Goal: Task Accomplishment & Management: Use online tool/utility

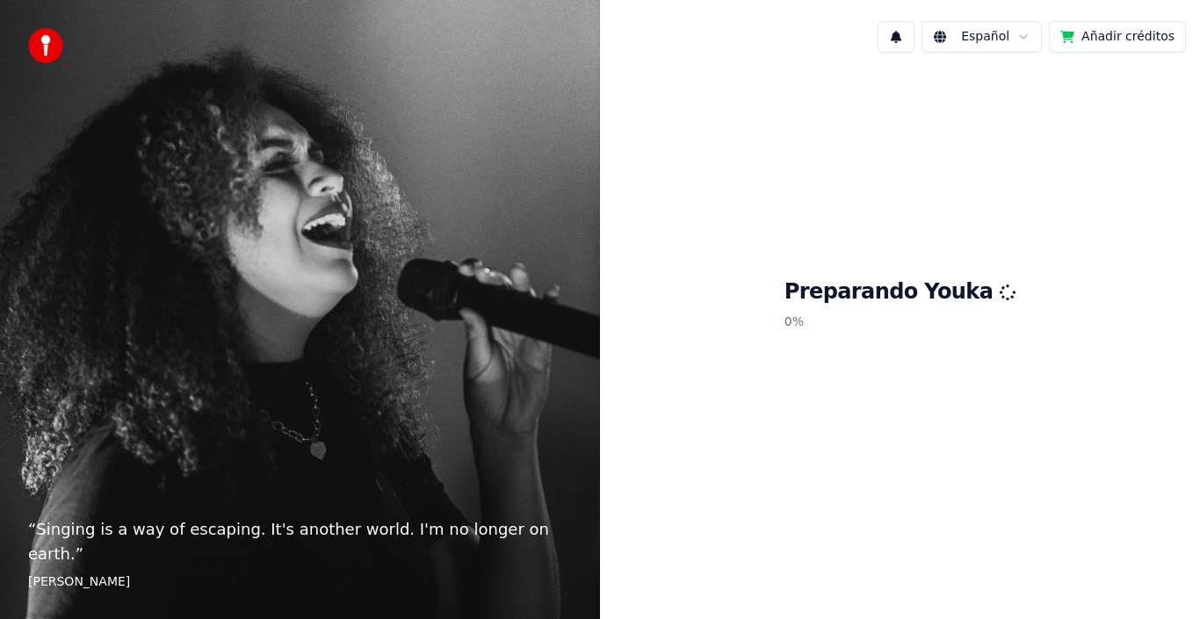
click at [871, 183] on div "Preparando Youka 0 %" at bounding box center [900, 308] width 600 height 482
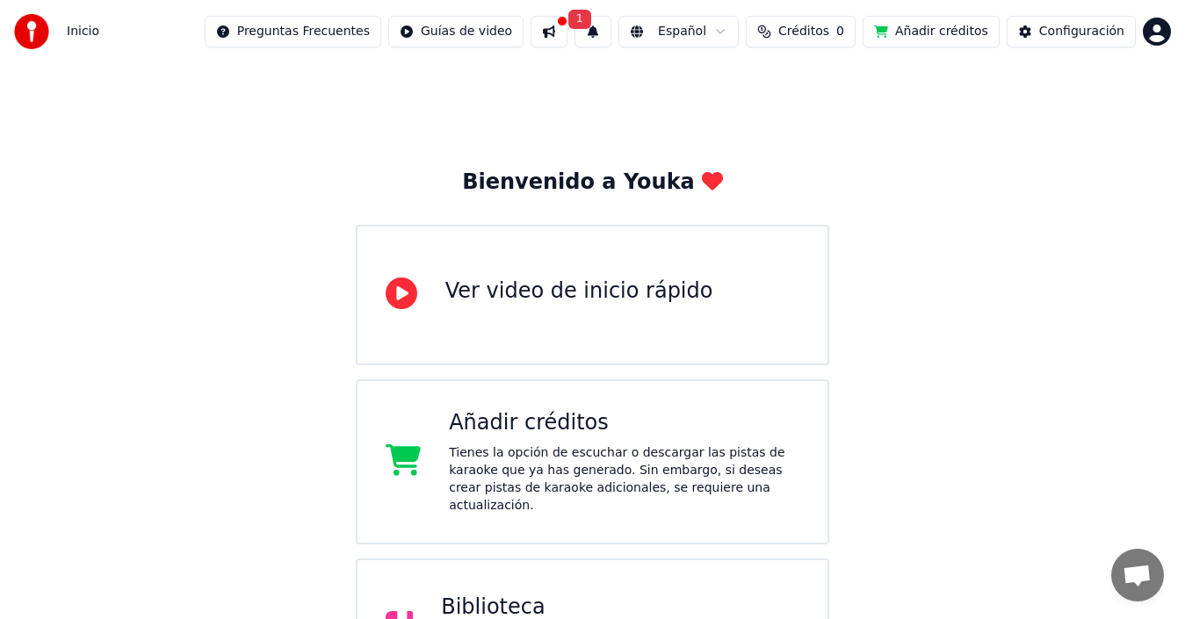
click at [1165, 34] on html "Inicio Preguntas Frecuentes Guías de video 1 Español Créditos 0 Añadir créditos…" at bounding box center [592, 439] width 1185 height 878
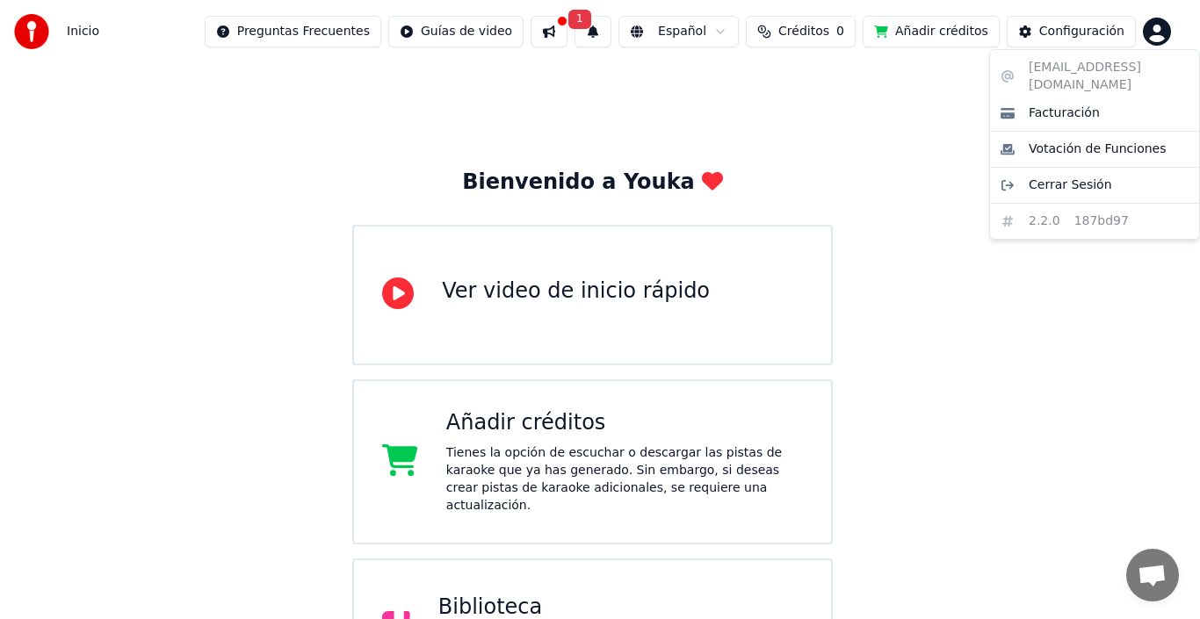
click at [925, 98] on html "Inicio Preguntas Frecuentes Guías de video 1 Español Créditos 0 Añadir créditos…" at bounding box center [600, 439] width 1200 height 878
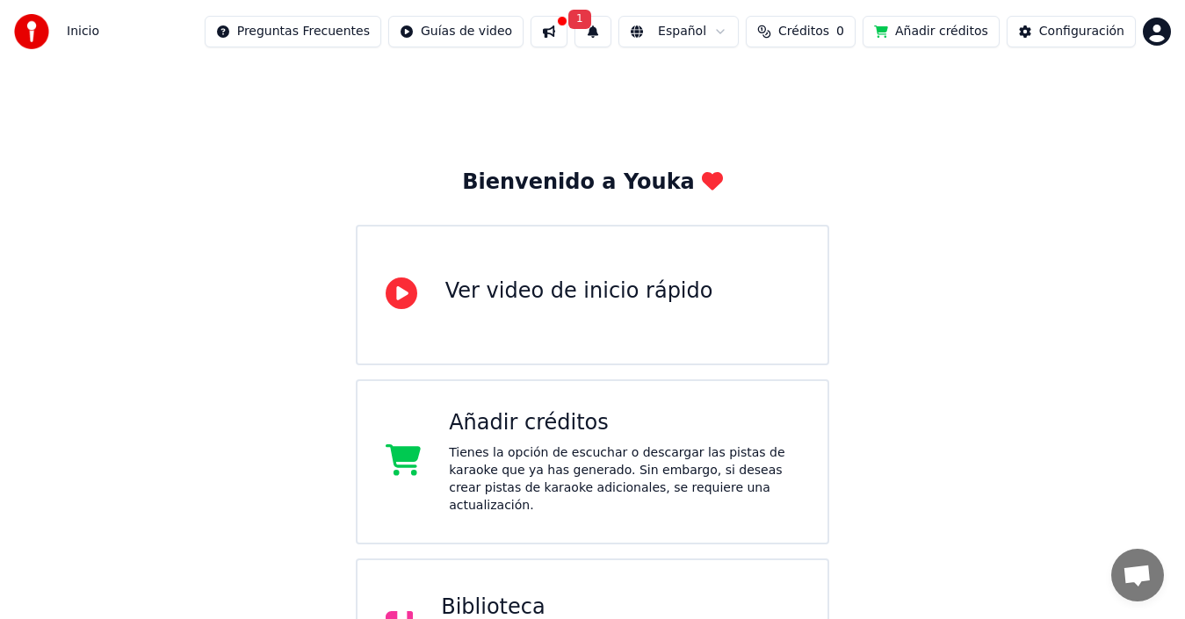
click at [567, 24] on button at bounding box center [549, 32] width 37 height 32
click at [567, 34] on button at bounding box center [549, 32] width 37 height 32
click at [591, 19] on span "1" at bounding box center [579, 19] width 23 height 19
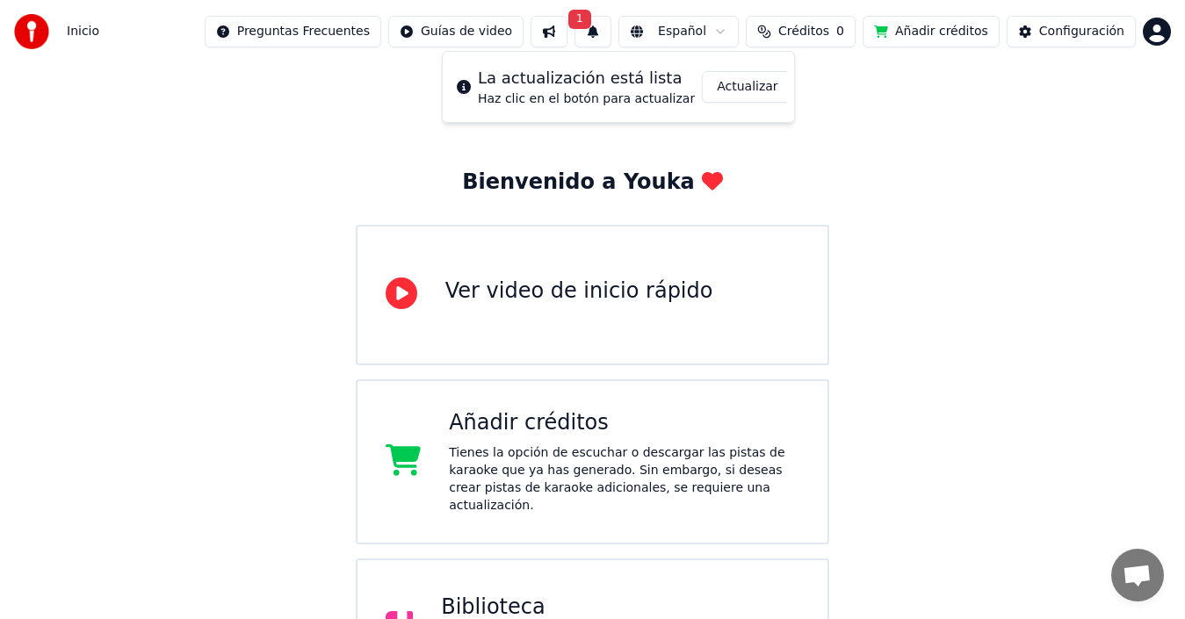
click at [722, 78] on button "Actualizar" at bounding box center [747, 87] width 90 height 32
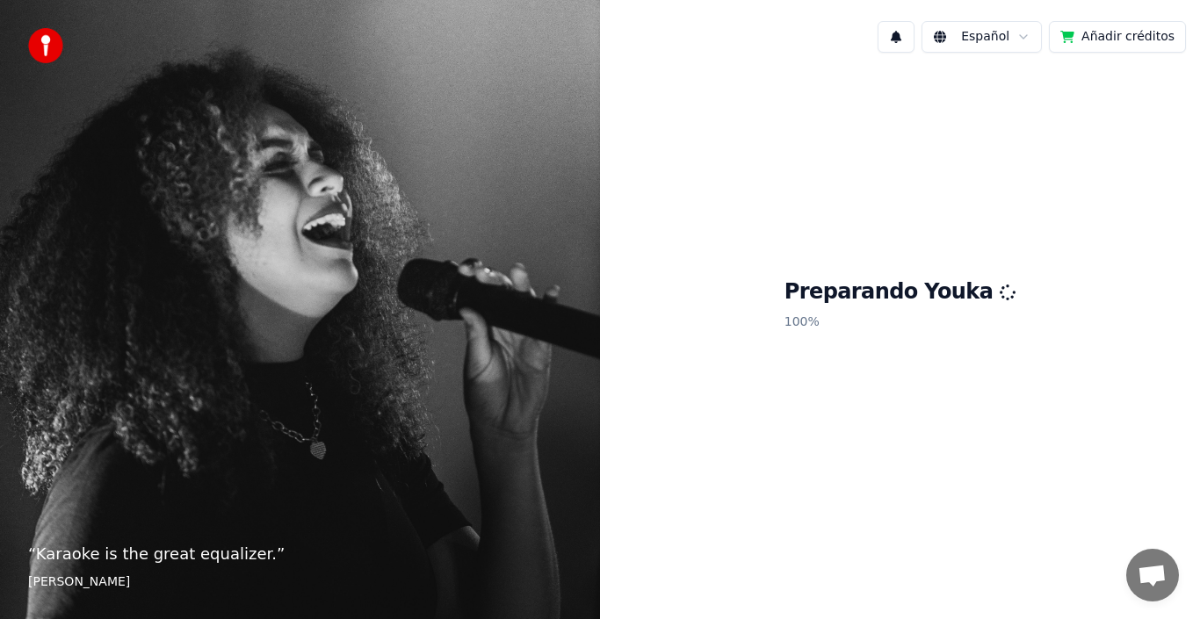
click at [927, 295] on h1 "Preparando Youka" at bounding box center [900, 292] width 232 height 28
click at [822, 257] on div "Preparando Youka 100 %" at bounding box center [900, 308] width 600 height 482
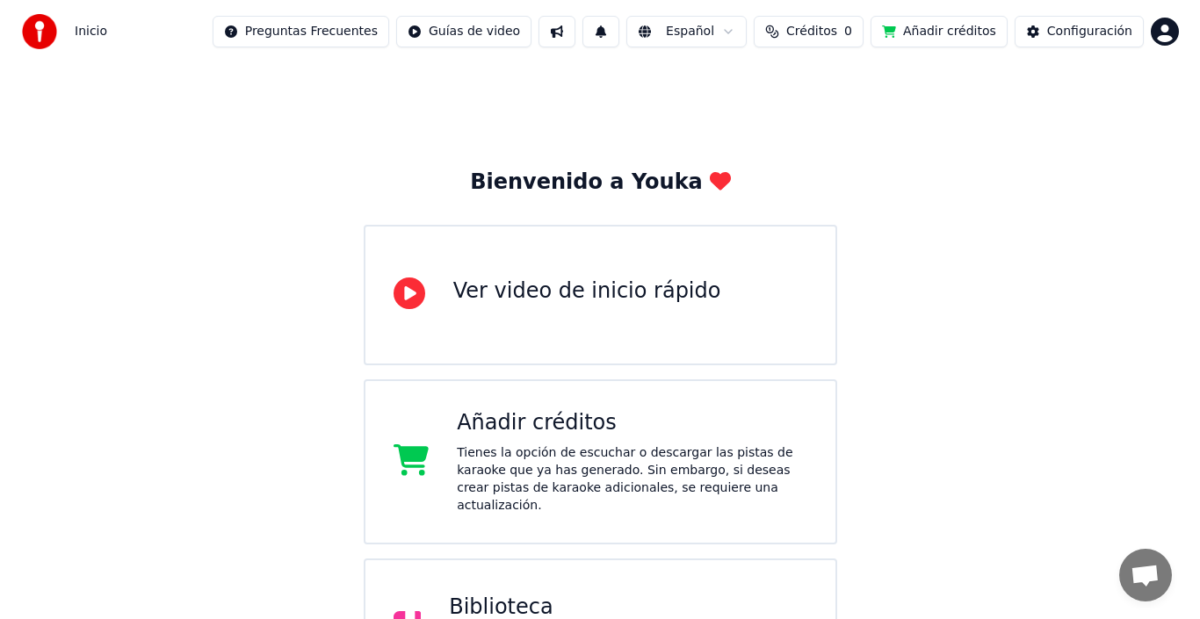
scroll to position [224, 0]
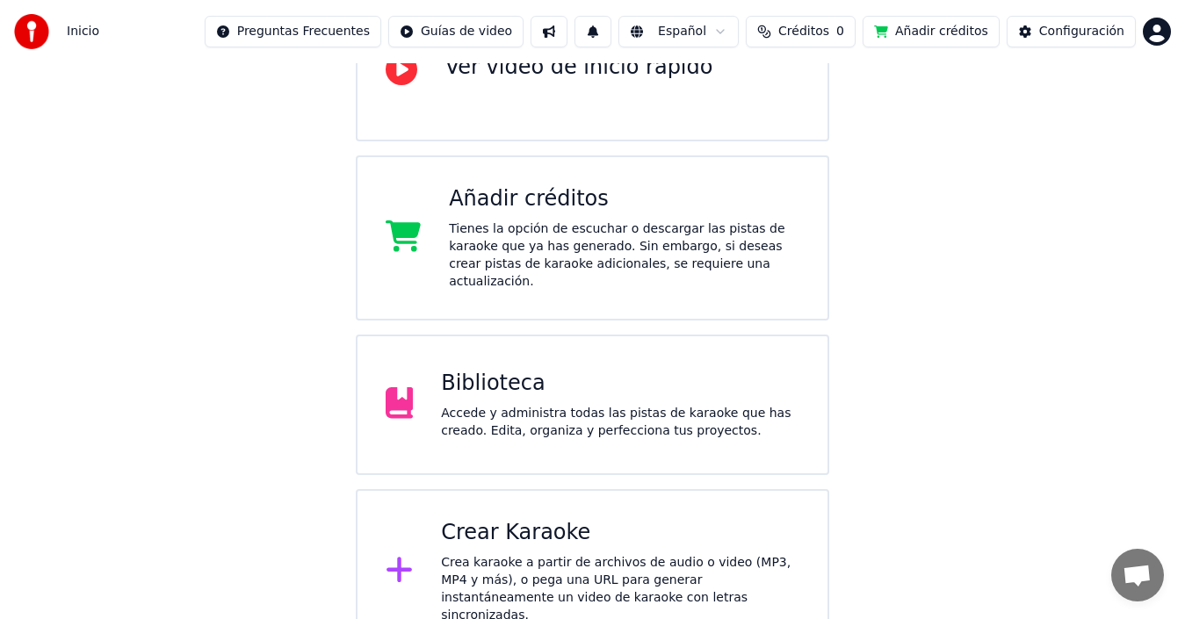
click at [632, 572] on div "Crea karaoke a partir de archivos de audio o video (MP3, MP4 y más), o pega una…" at bounding box center [620, 589] width 358 height 70
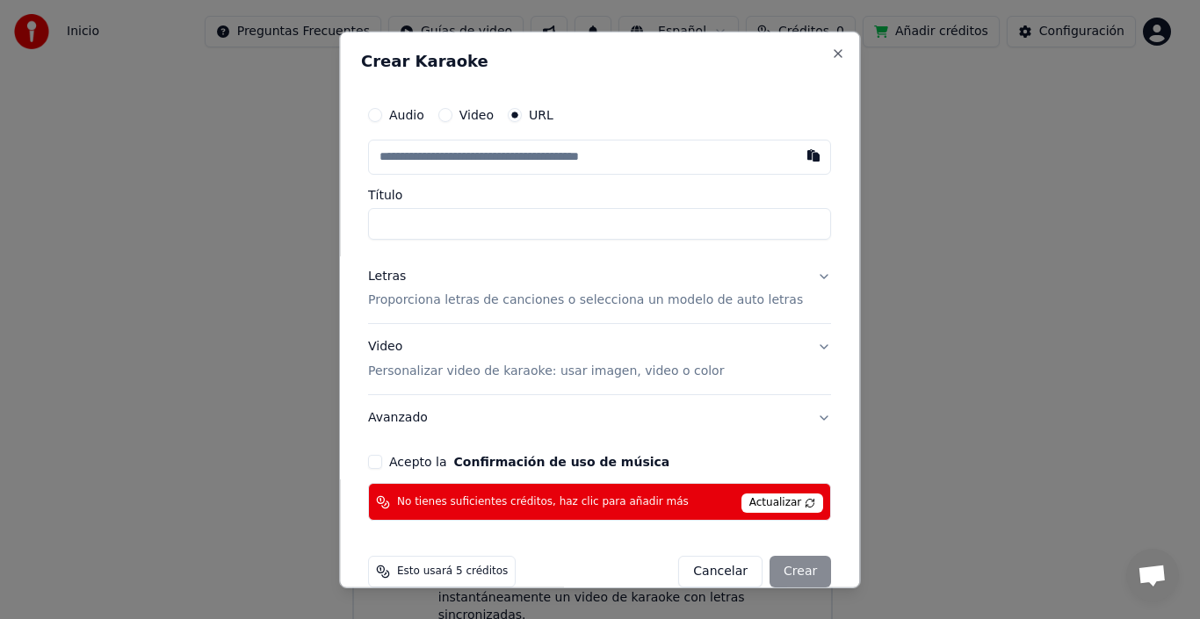
click at [619, 161] on input "text" at bounding box center [599, 156] width 463 height 35
paste input "**********"
click at [541, 235] on input "Título" at bounding box center [599, 223] width 463 height 32
type input "**********"
drag, startPoint x: 465, startPoint y: 225, endPoint x: 717, endPoint y: 211, distance: 252.5
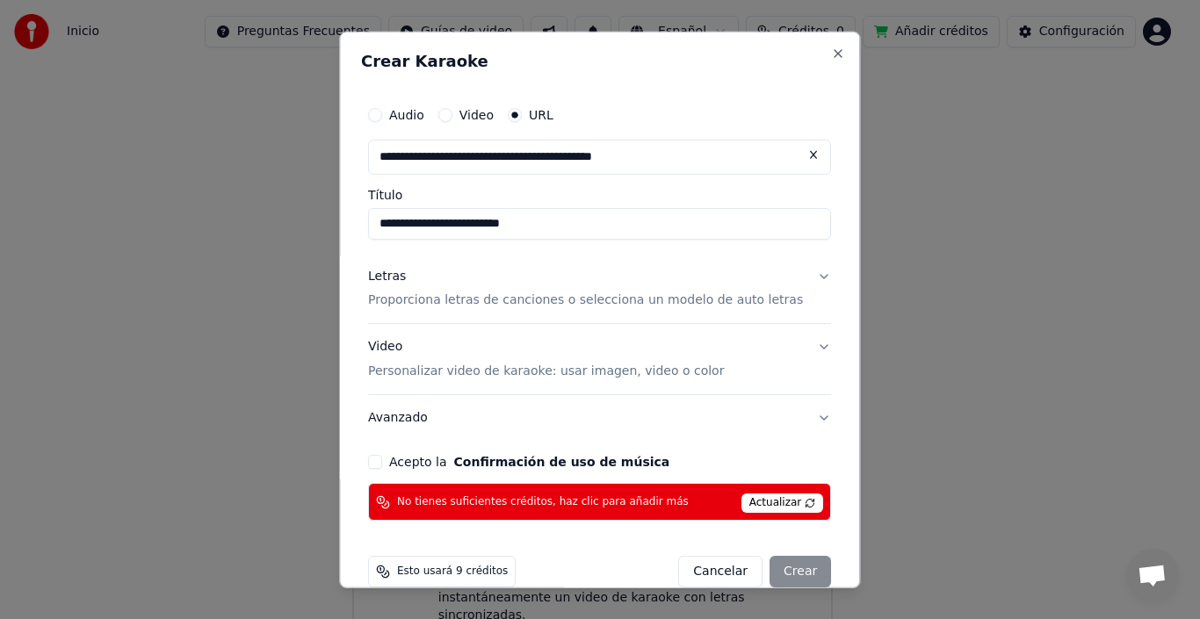
click at [717, 211] on input "**********" at bounding box center [599, 223] width 463 height 32
type input "**********"
click at [711, 302] on p "Proporciona letras de canciones o selecciona un modelo de auto letras" at bounding box center [585, 301] width 435 height 18
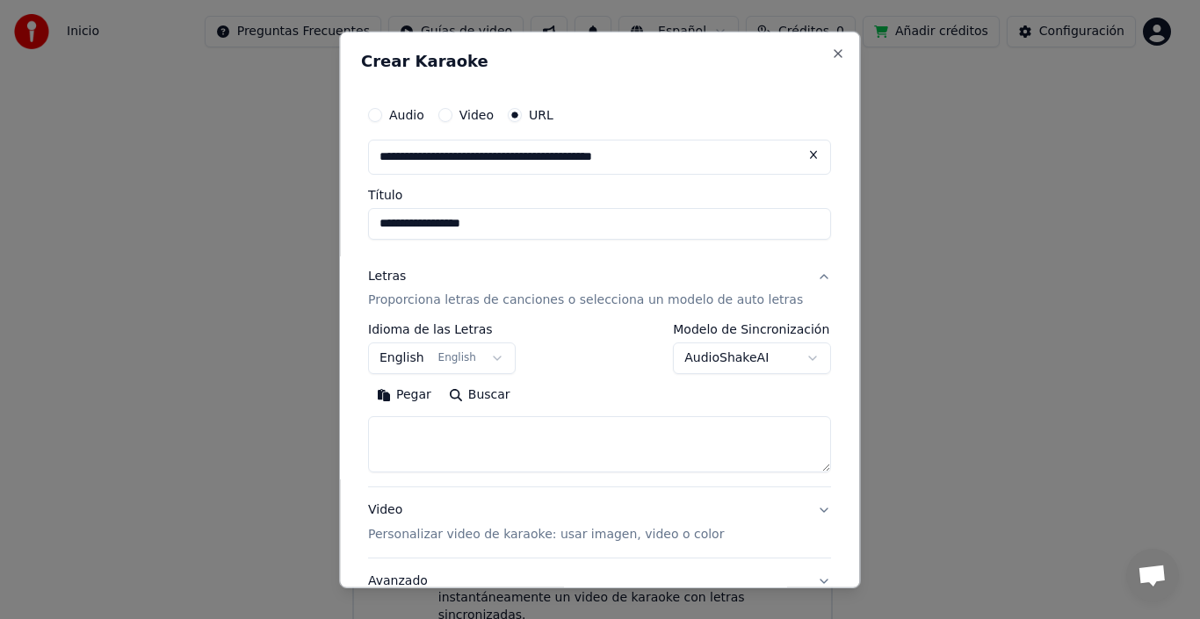
click at [651, 438] on textarea at bounding box center [599, 444] width 463 height 56
click at [406, 277] on div "Letras" at bounding box center [387, 276] width 38 height 18
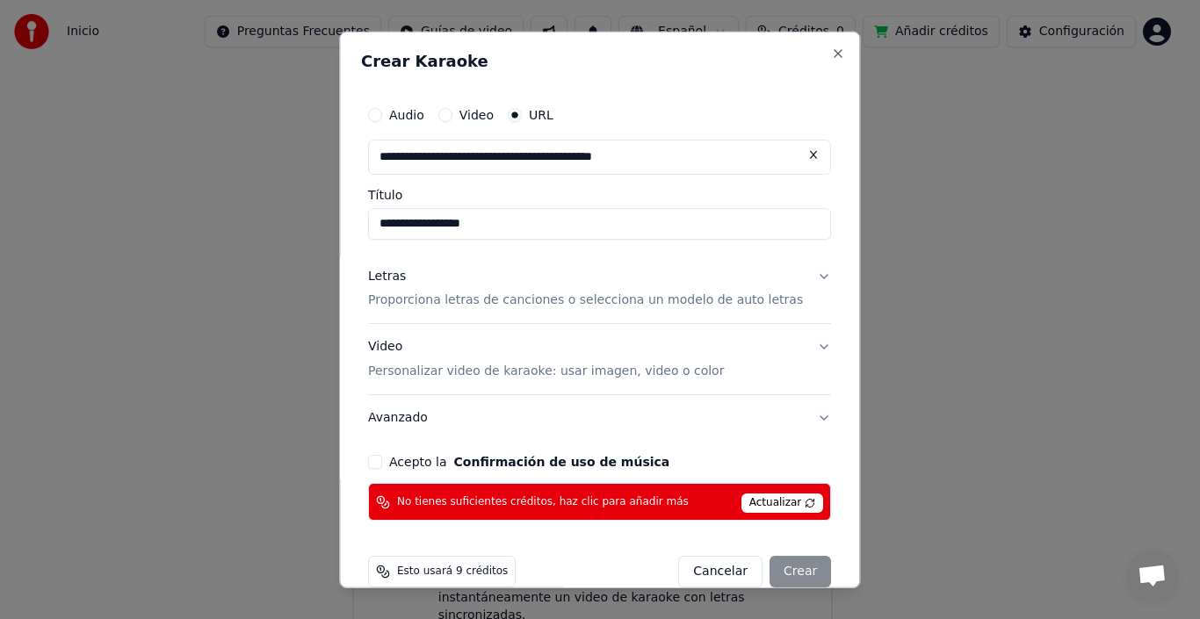
click at [406, 277] on div "Letras" at bounding box center [387, 276] width 38 height 18
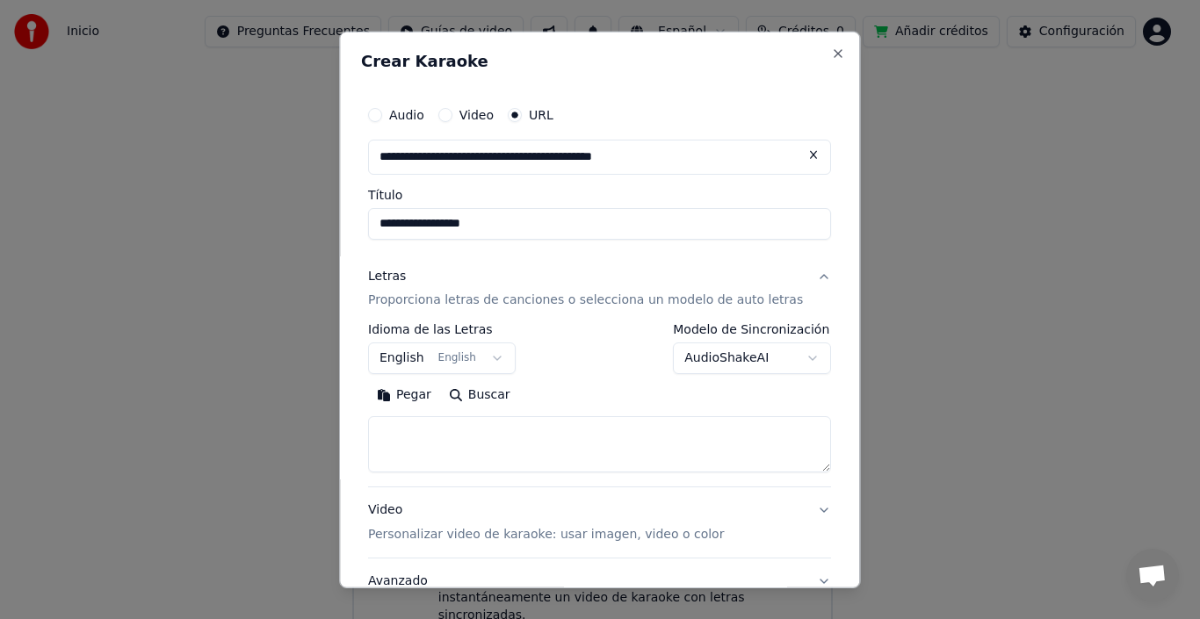
click at [431, 301] on p "Proporciona letras de canciones o selecciona un modelo de auto letras" at bounding box center [585, 301] width 435 height 18
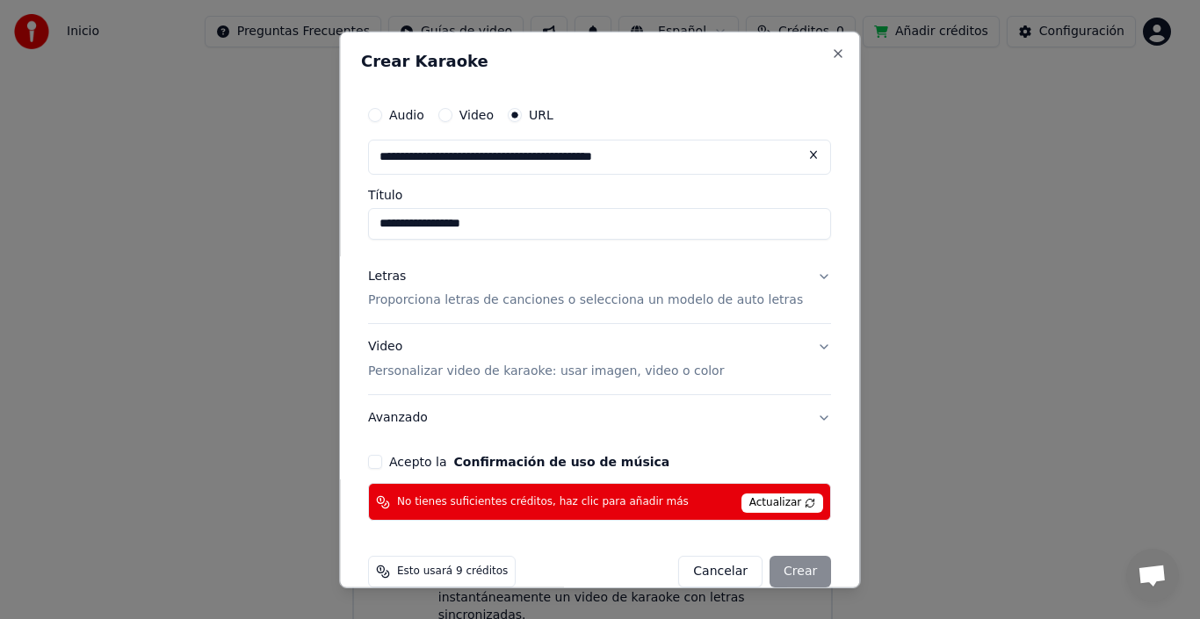
click at [431, 301] on p "Proporciona letras de canciones o selecciona un modelo de auto letras" at bounding box center [585, 301] width 435 height 18
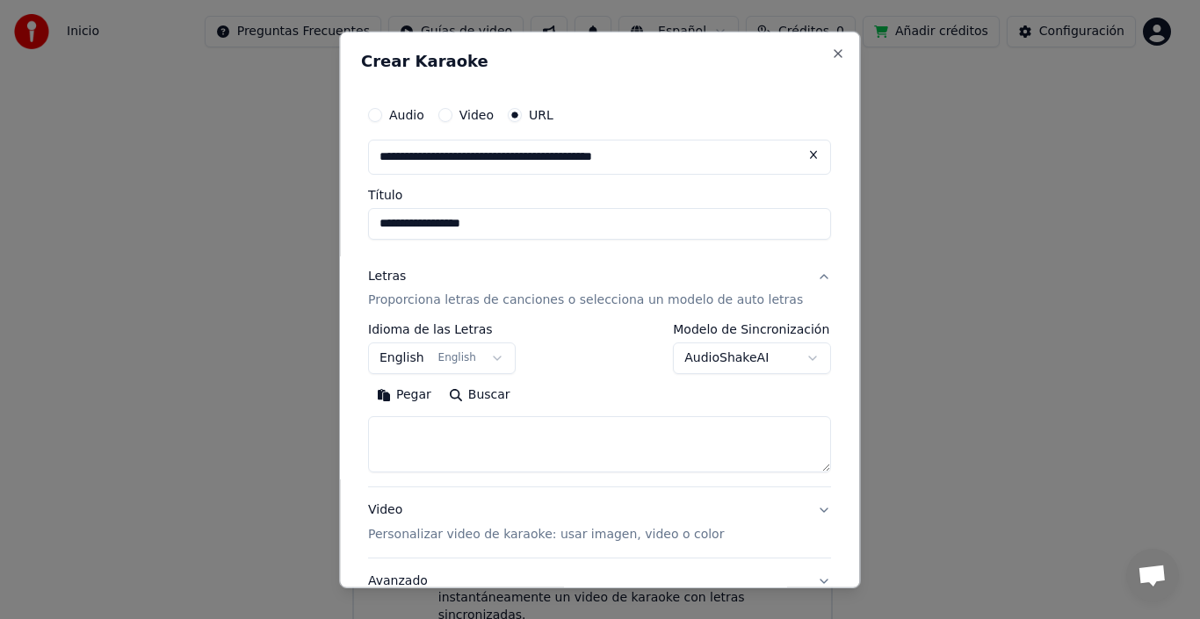
click at [444, 423] on textarea at bounding box center [599, 444] width 463 height 56
